Goal: Navigation & Orientation: Find specific page/section

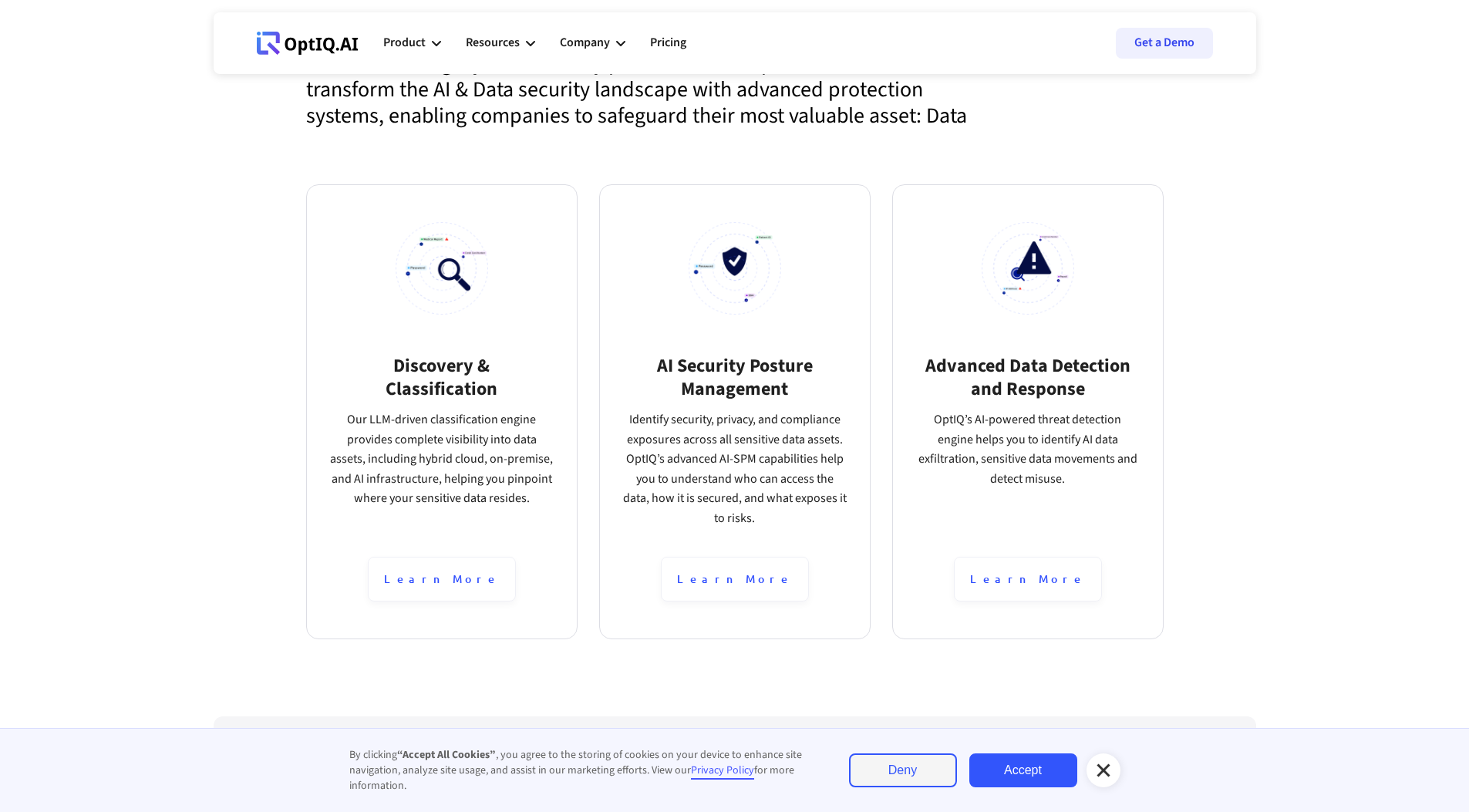
scroll to position [855, 0]
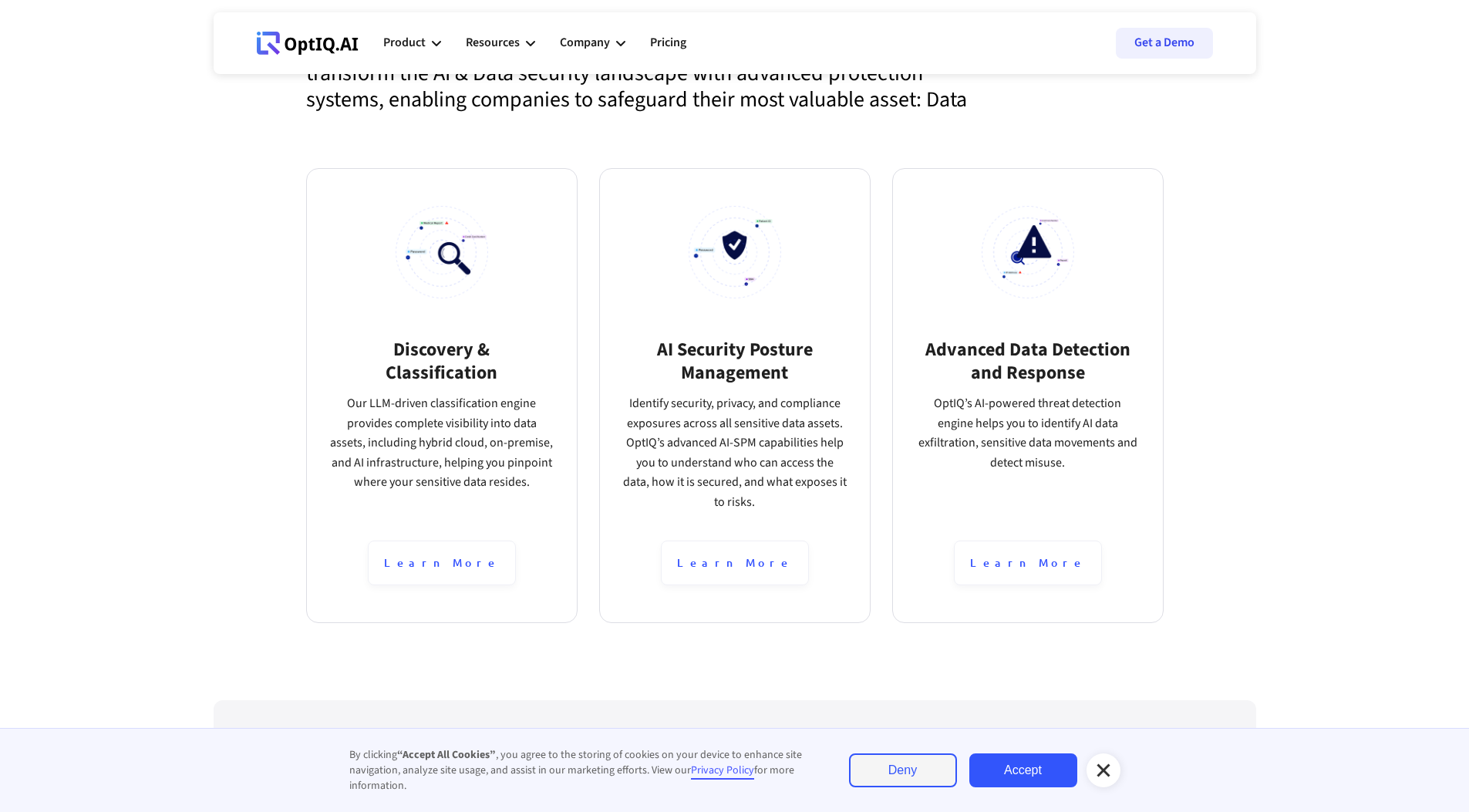
click at [1308, 206] on section "Advanced Data Detection and Response The rise in data breaches shows that curre…" at bounding box center [734, 252] width 1469 height 896
click at [900, 770] on link "Deny" at bounding box center [903, 770] width 108 height 34
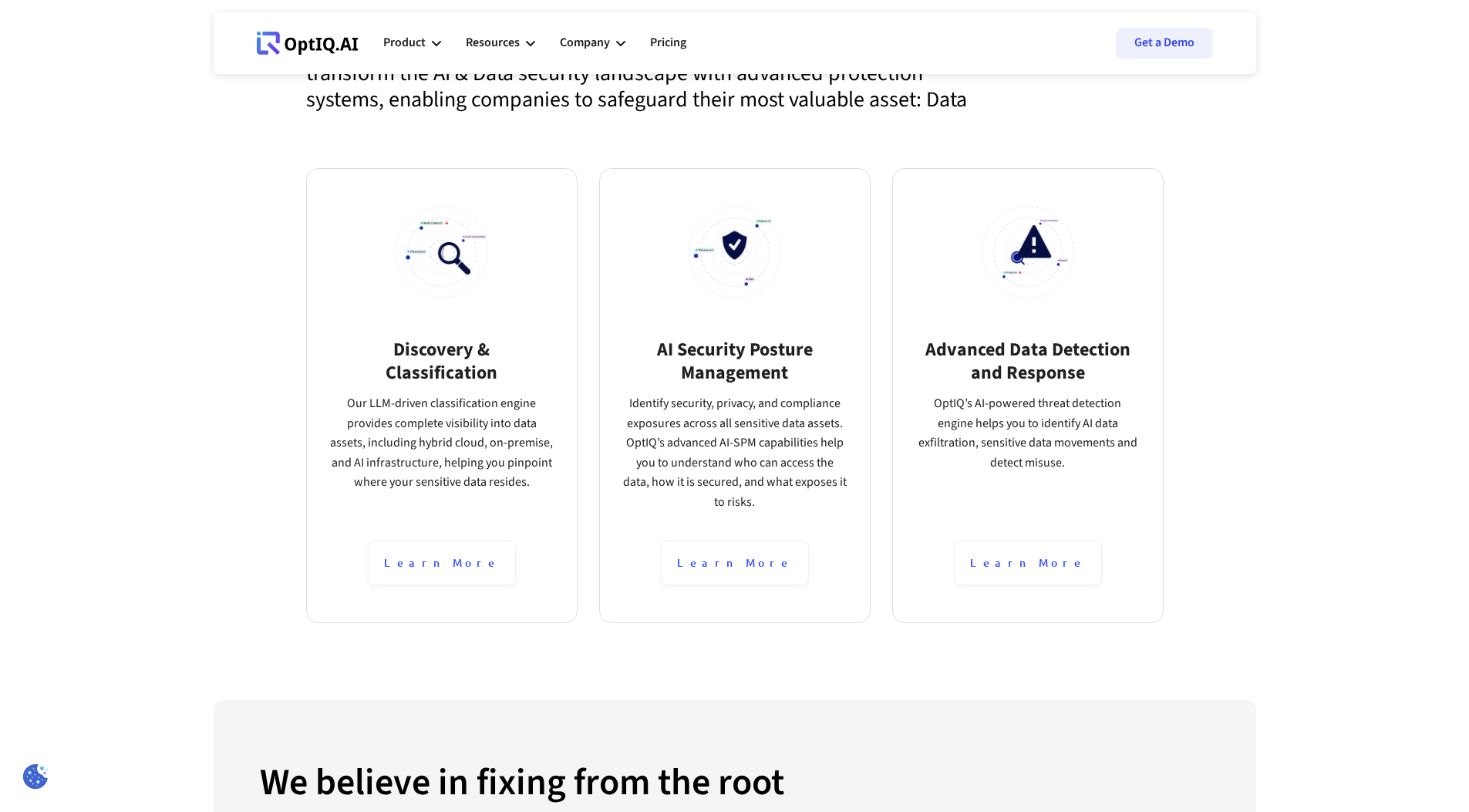
click at [1348, 227] on section "Advanced Data Detection and Response The rise in data breaches shows that curre…" at bounding box center [734, 252] width 1469 height 896
click at [1348, 225] on section "Advanced Data Detection and Response The rise in data breaches shows that curre…" at bounding box center [734, 252] width 1469 height 896
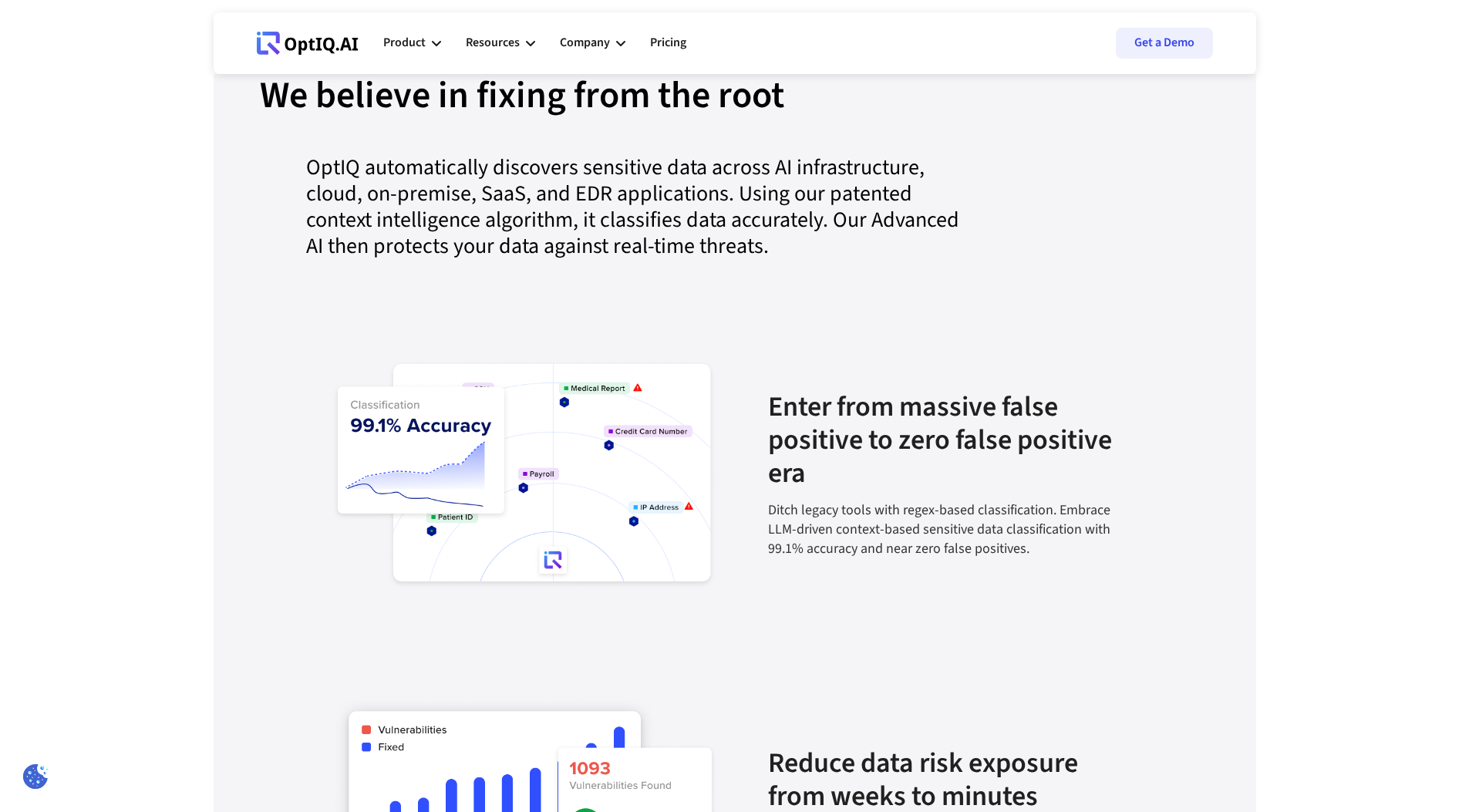
scroll to position [1555, 0]
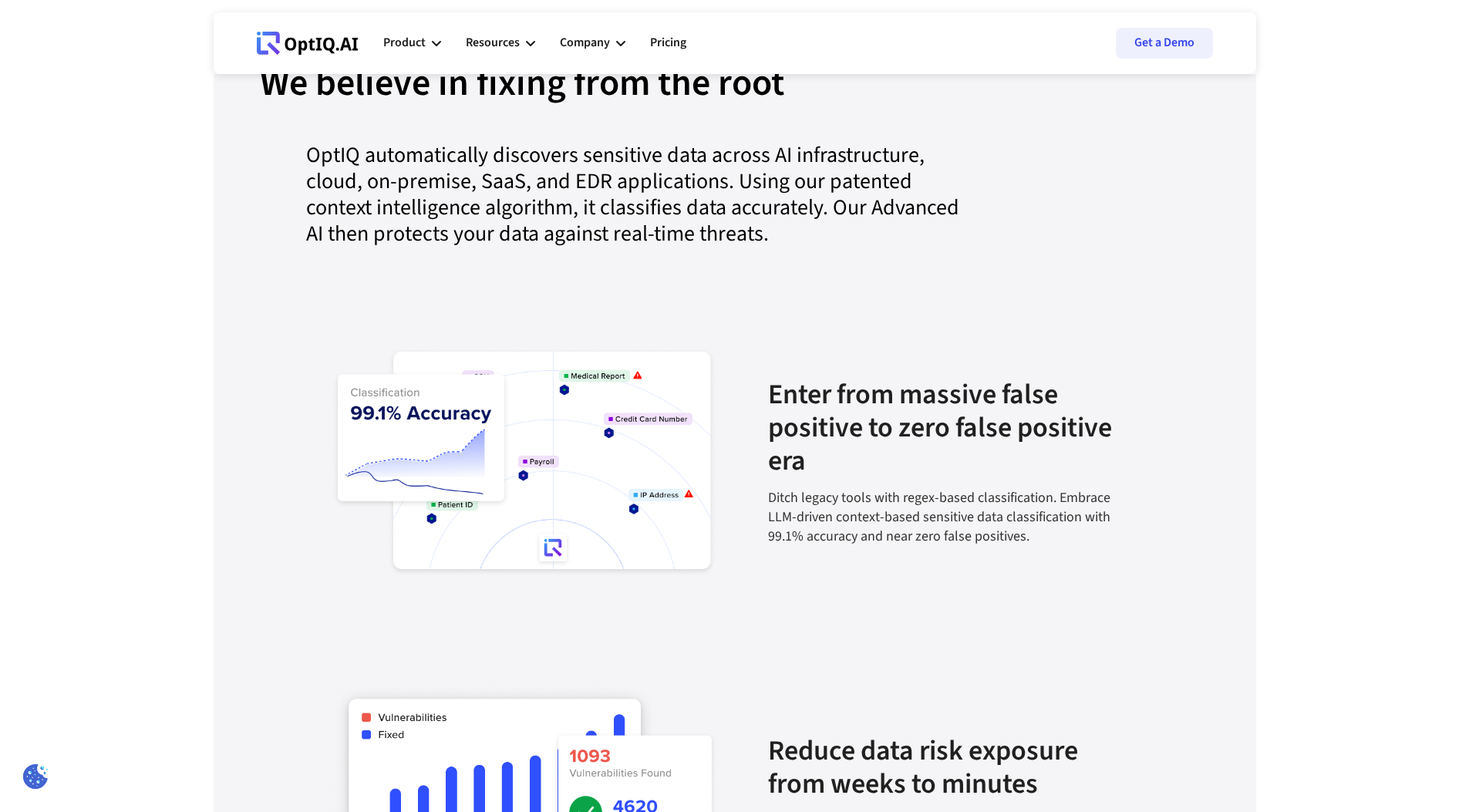
click at [1348, 225] on section "We believe in fixing from the root Our Platform We believe in fixing from the r…" at bounding box center [734, 707] width 1469 height 1413
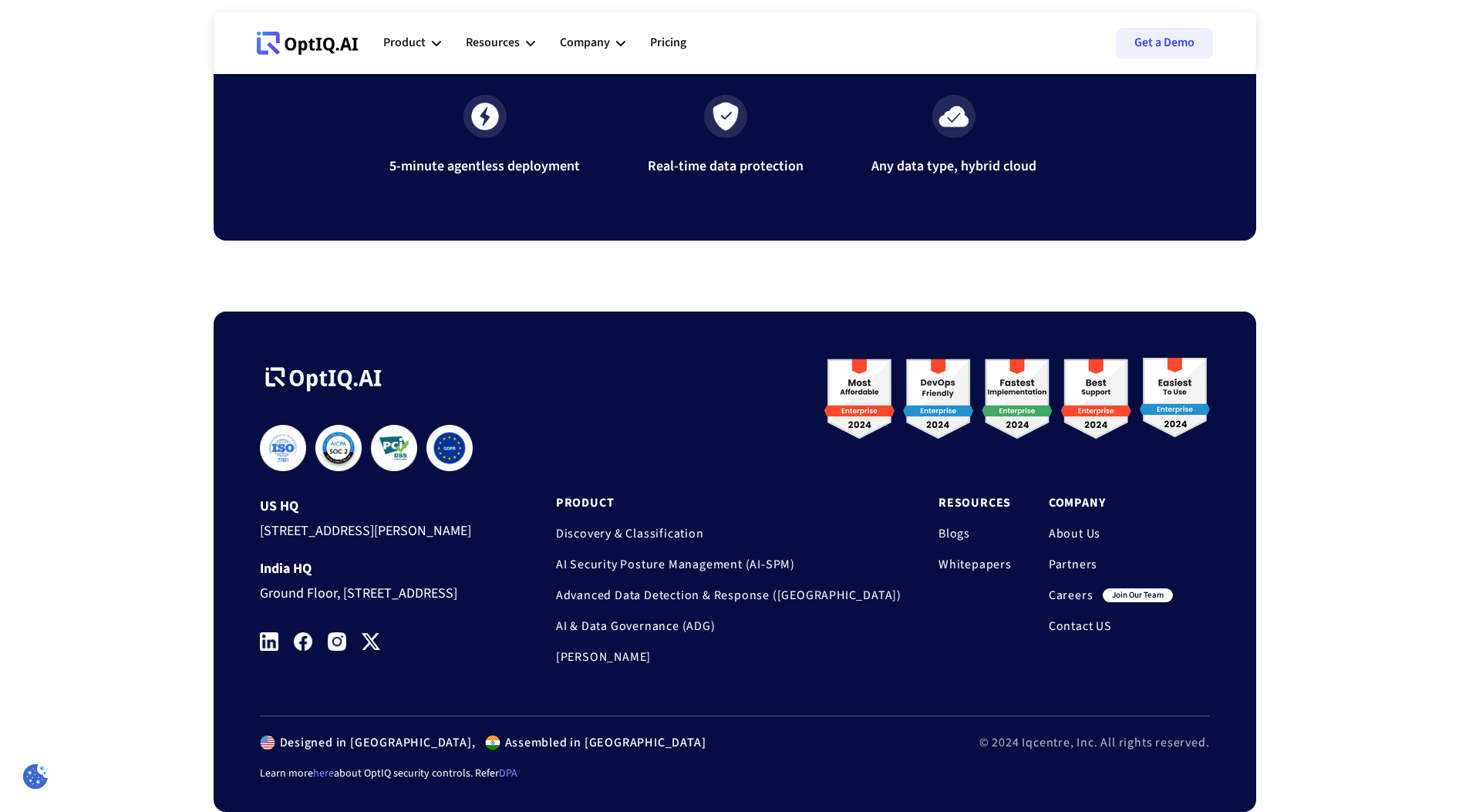
scroll to position [5061, 0]
click at [1065, 536] on div "Company About Us Partners Careers join our team Contact US" at bounding box center [1129, 564] width 161 height 139
click at [1066, 588] on link "Careers" at bounding box center [1071, 595] width 45 height 16
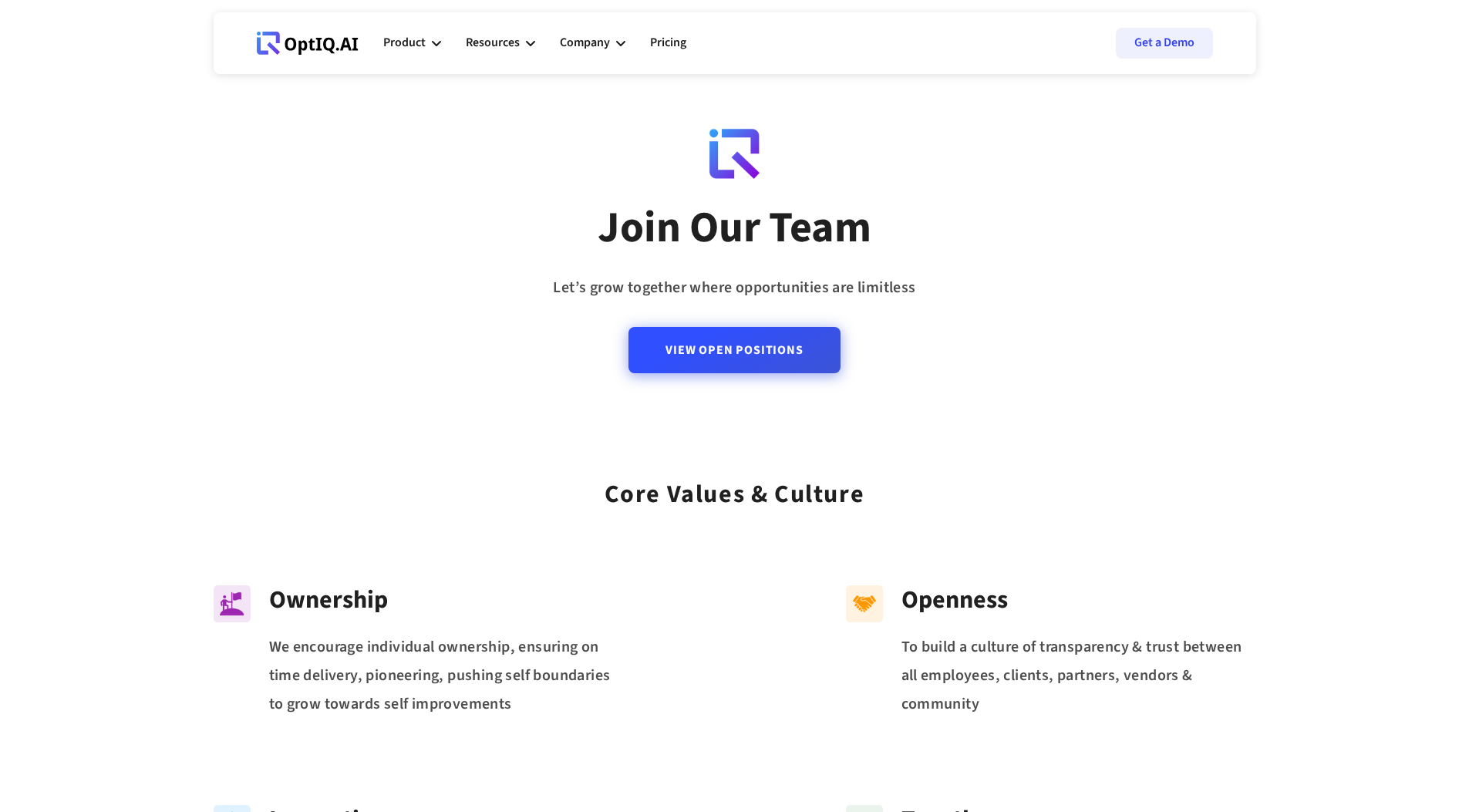
click at [767, 347] on link "View Open Positions" at bounding box center [734, 349] width 211 height 46
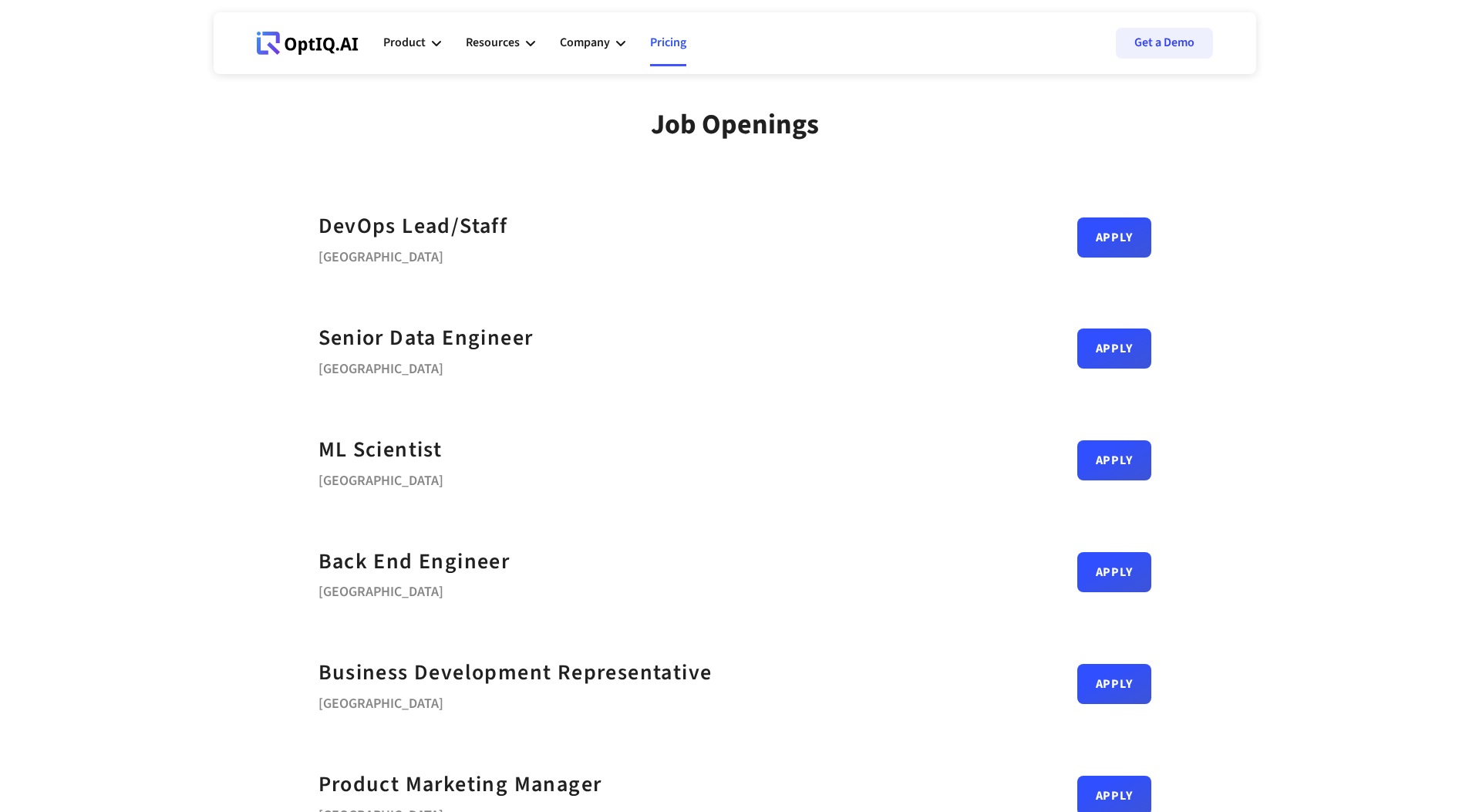
click at [669, 39] on link "Pricing" at bounding box center [668, 42] width 36 height 46
